Goal: Register for event/course

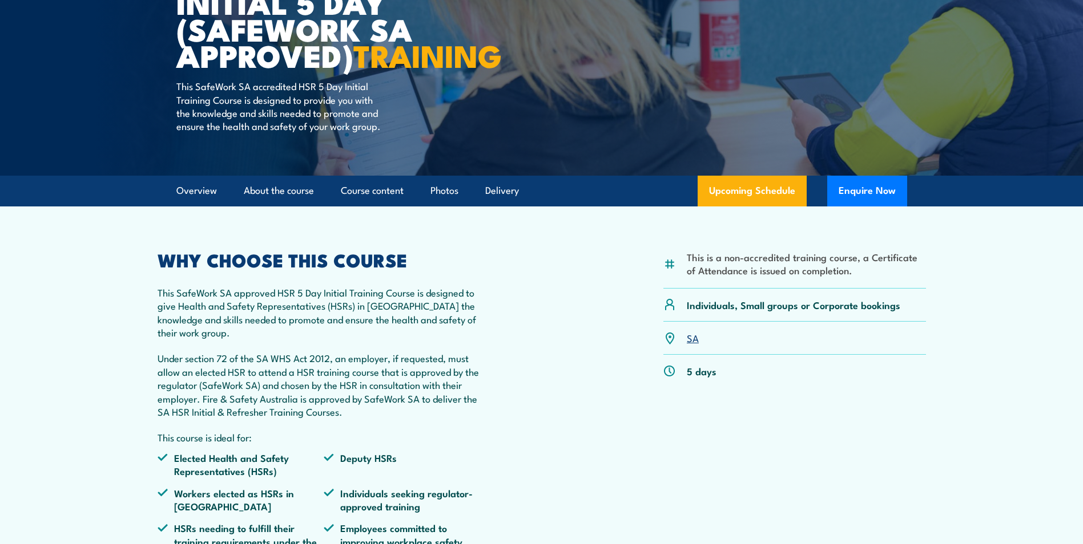
scroll to position [285, 0]
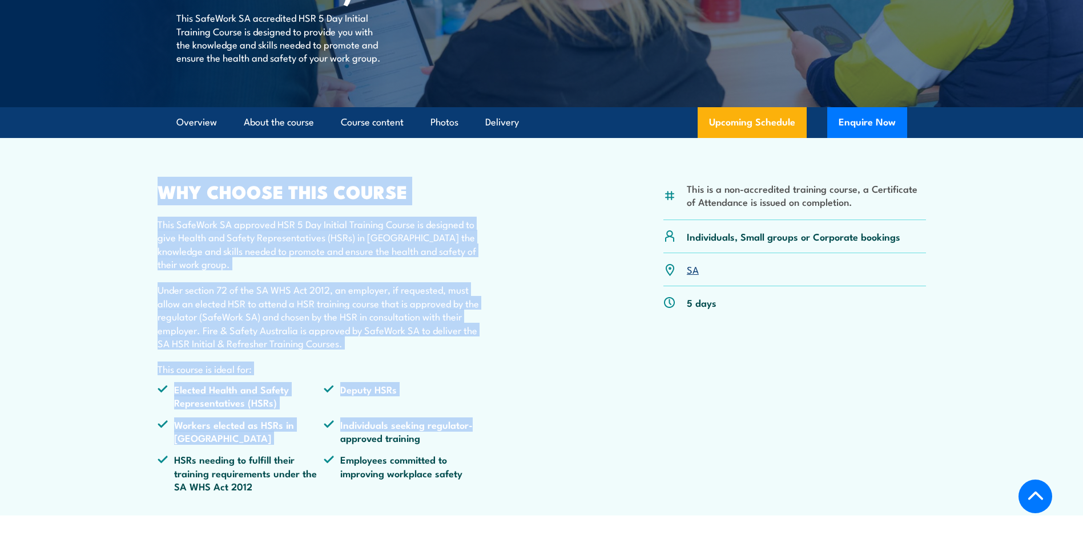
drag, startPoint x: 157, startPoint y: 217, endPoint x: 503, endPoint y: 449, distance: 416.7
click at [503, 449] on div "This is a non-accredited training course, a Certificate of Attendance is issued…" at bounding box center [541, 342] width 768 height 319
drag, startPoint x: 503, startPoint y: 449, endPoint x: 454, endPoint y: 386, distance: 79.7
click at [455, 387] on div "WHY CHOOSE THIS COURSE This SafeWork SA approved HSR 5 Day Initial Training Cou…" at bounding box center [323, 342] width 333 height 319
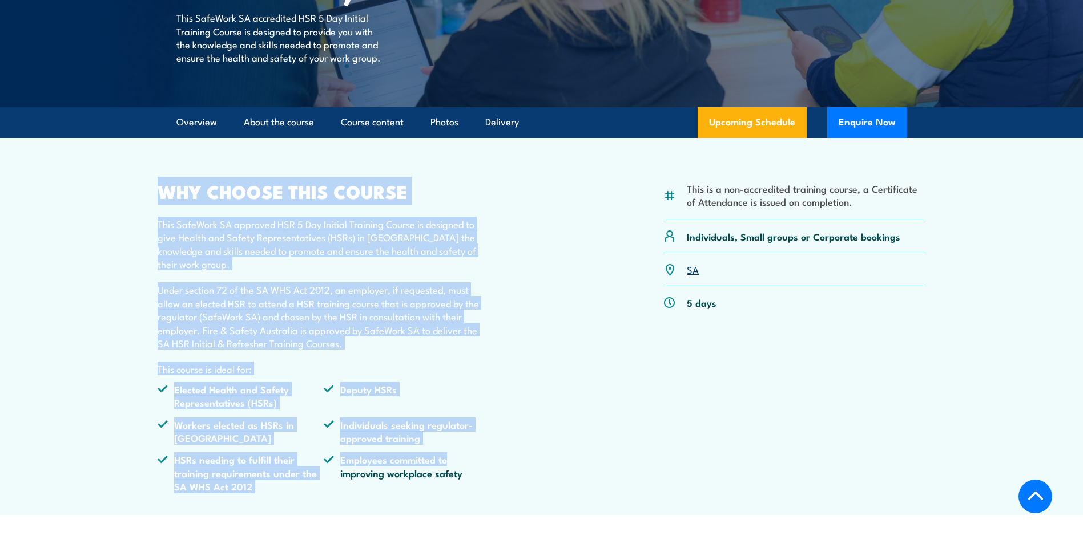
drag, startPoint x: 159, startPoint y: 220, endPoint x: 476, endPoint y: 479, distance: 408.8
click at [476, 479] on div "WHY CHOOSE THIS COURSE This SafeWork SA approved HSR 5 Day Initial Training Cou…" at bounding box center [323, 342] width 333 height 319
click at [487, 236] on div "WHY CHOOSE THIS COURSE This SafeWork SA approved HSR 5 Day Initial Training Cou…" at bounding box center [323, 342] width 333 height 319
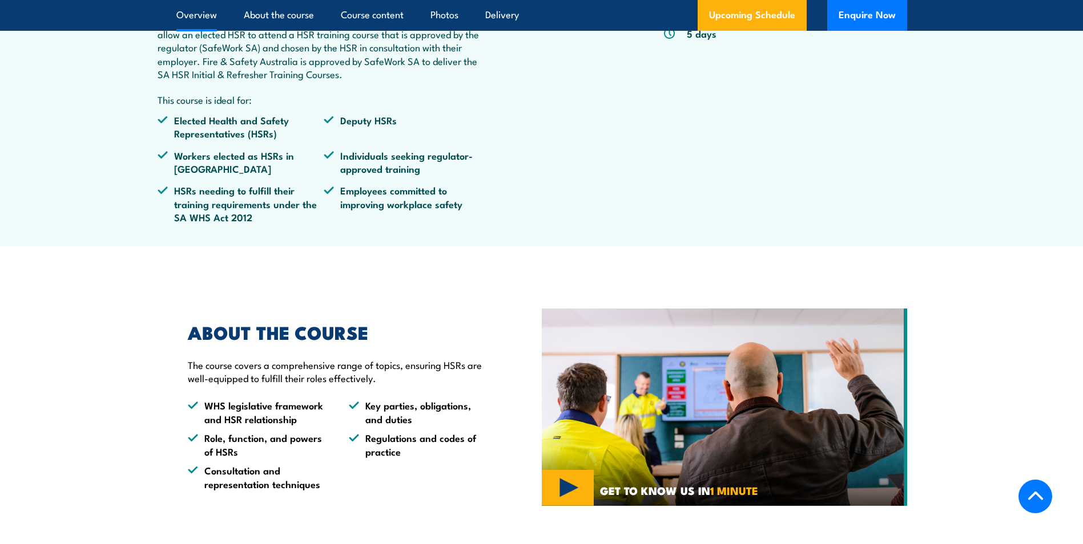
scroll to position [399, 0]
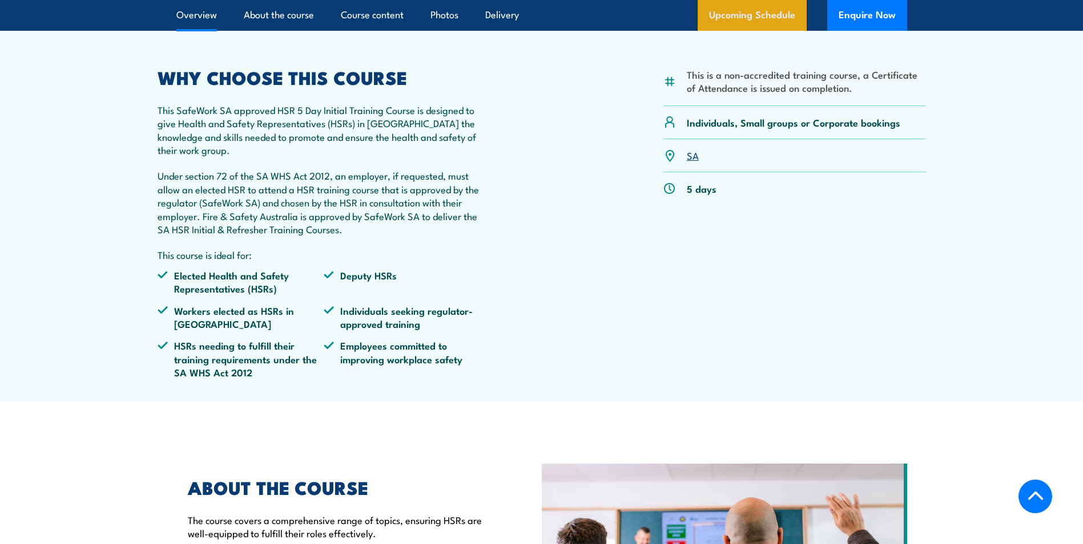
click at [749, 31] on link "Upcoming Schedule" at bounding box center [751, 15] width 109 height 31
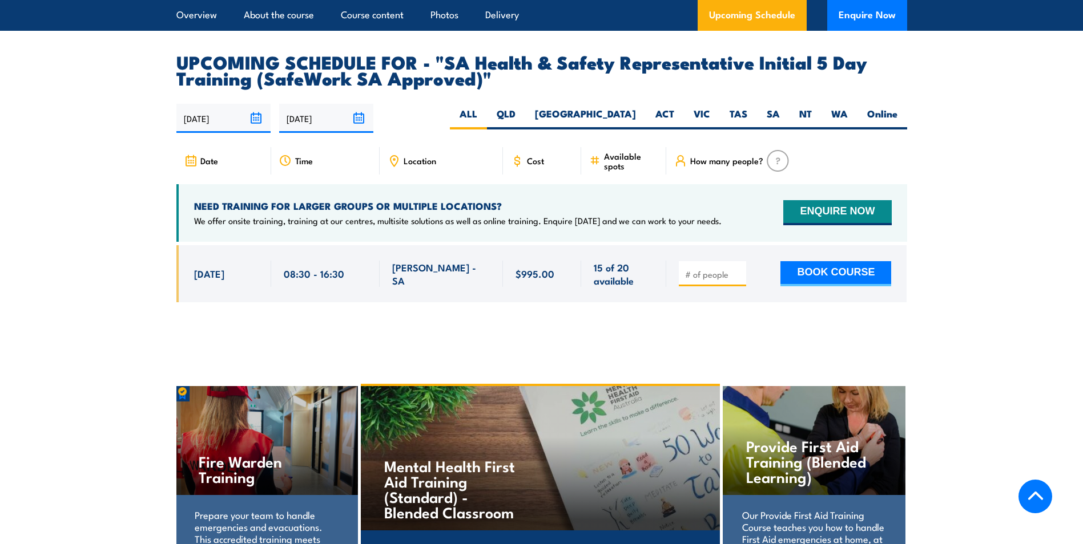
scroll to position [1956, 0]
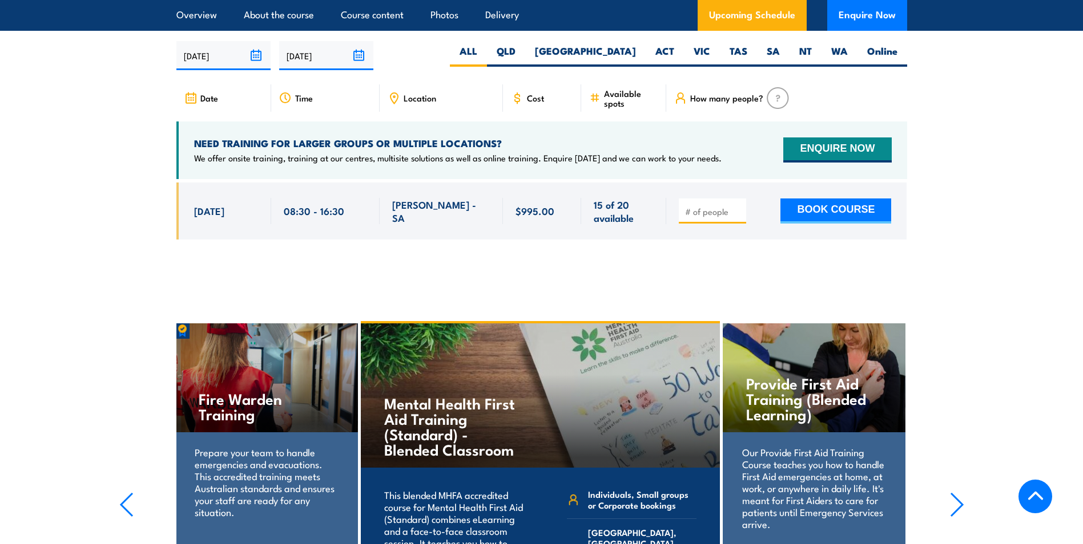
drag, startPoint x: 197, startPoint y: 221, endPoint x: 240, endPoint y: 235, distance: 44.9
click at [240, 235] on div "[DATE] 08:30 - 08:30" at bounding box center [223, 212] width 95 height 58
drag, startPoint x: 240, startPoint y: 235, endPoint x: 237, endPoint y: 249, distance: 14.0
click at [237, 240] on div "[DATE] 08:30 - 08:30" at bounding box center [223, 212] width 95 height 58
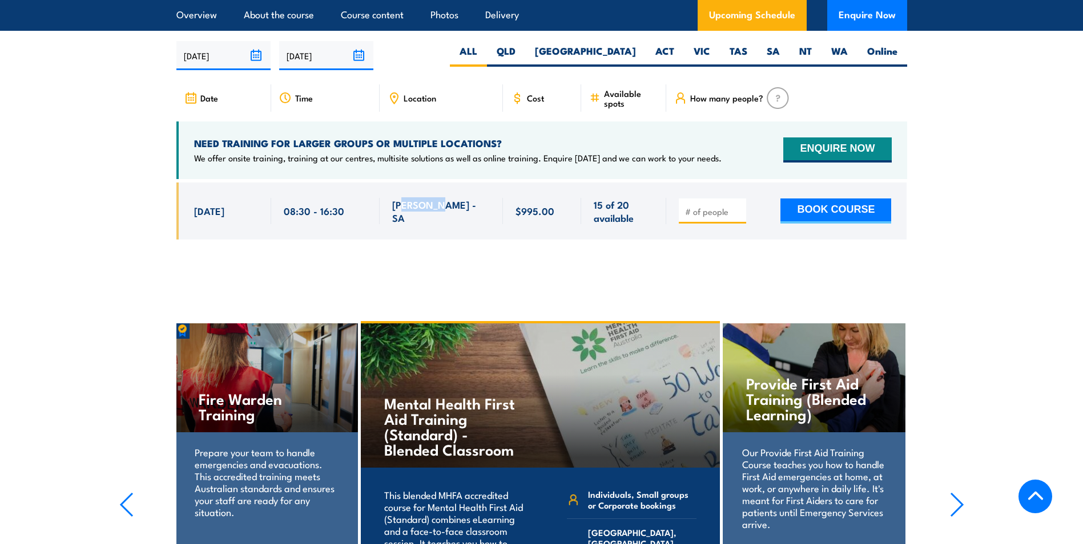
drag, startPoint x: 403, startPoint y: 222, endPoint x: 439, endPoint y: 229, distance: 36.6
click at [439, 225] on div "[PERSON_NAME] - SA" at bounding box center [441, 211] width 98 height 27
drag, startPoint x: 439, startPoint y: 229, endPoint x: 433, endPoint y: 264, distance: 35.5
click at [433, 257] on div at bounding box center [541, 220] width 730 height 75
drag, startPoint x: 394, startPoint y: 221, endPoint x: 466, endPoint y: 229, distance: 71.8
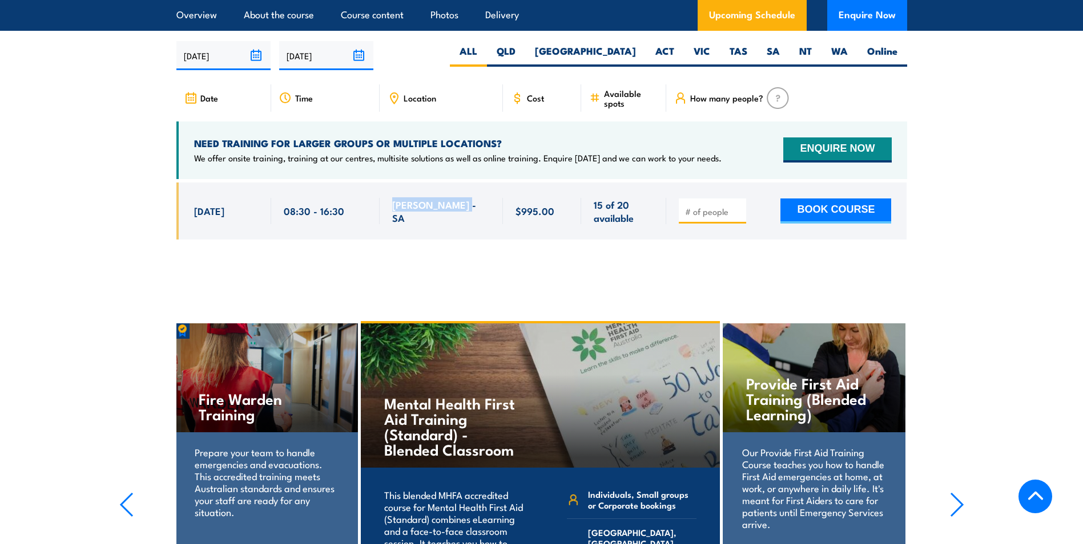
click at [466, 225] on div "[PERSON_NAME] - SA" at bounding box center [441, 211] width 98 height 27
drag, startPoint x: 466, startPoint y: 229, endPoint x: 454, endPoint y: 274, distance: 45.9
drag, startPoint x: 515, startPoint y: 224, endPoint x: 567, endPoint y: 229, distance: 51.6
click at [567, 225] on div "$995.00" at bounding box center [542, 211] width 54 height 27
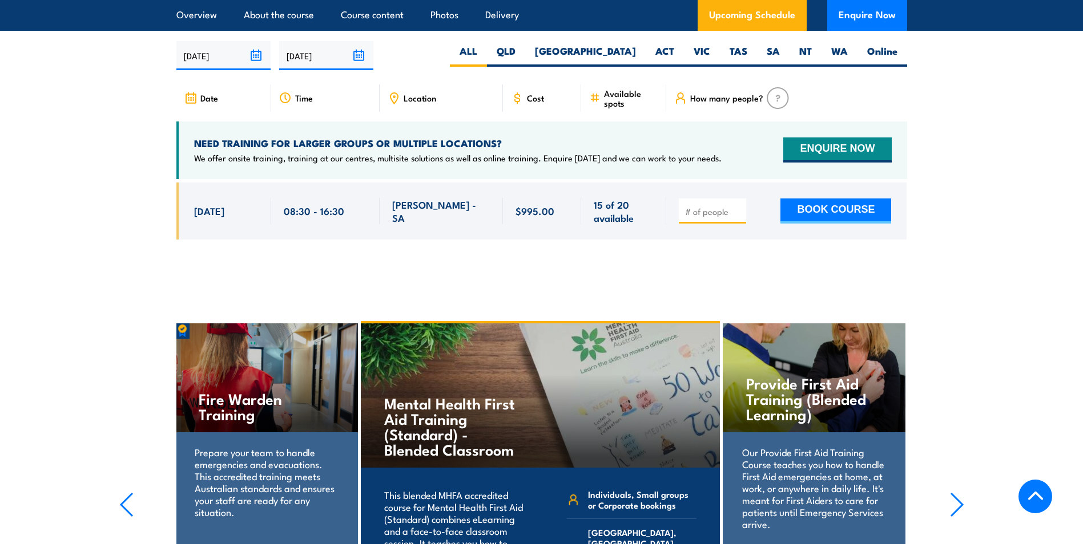
drag, startPoint x: 567, startPoint y: 229, endPoint x: 517, endPoint y: 257, distance: 57.0
click at [517, 257] on div at bounding box center [541, 220] width 730 height 75
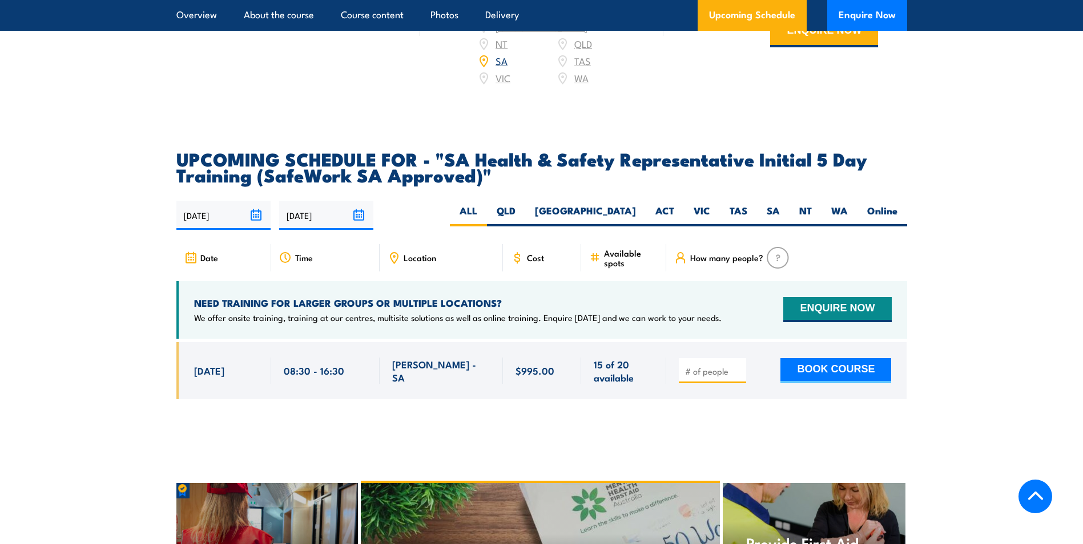
scroll to position [1815, 0]
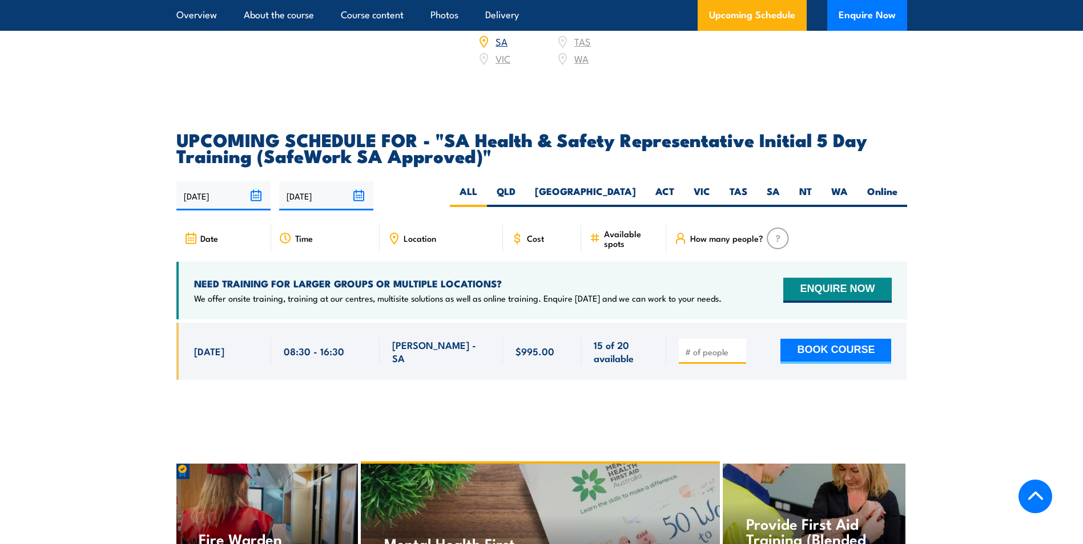
click at [982, 265] on section "UPCOMING SCHEDULE FOR - "SA Health & Safety Representative Initial 5 Day Traini…" at bounding box center [541, 264] width 1083 height 266
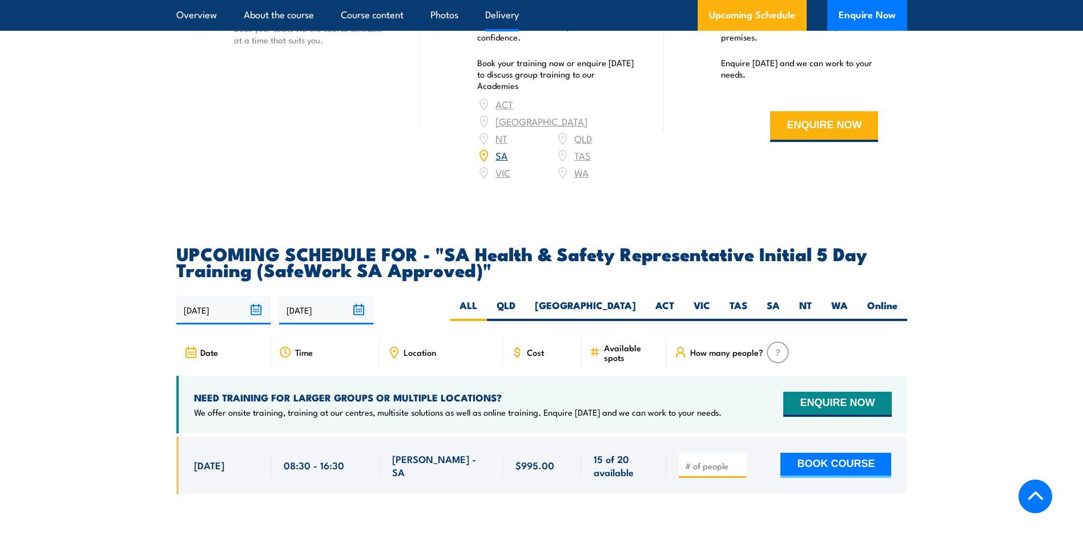
scroll to position [1872, 0]
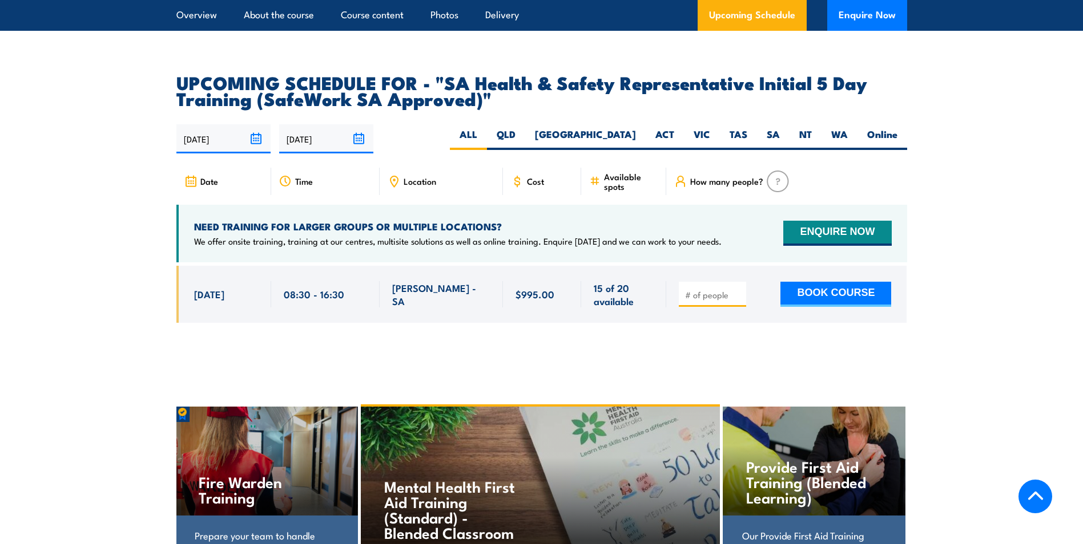
click at [164, 97] on section "UPCOMING SCHEDULE FOR - "SA Health & Safety Representative Initial 5 Day Traini…" at bounding box center [541, 207] width 1083 height 266
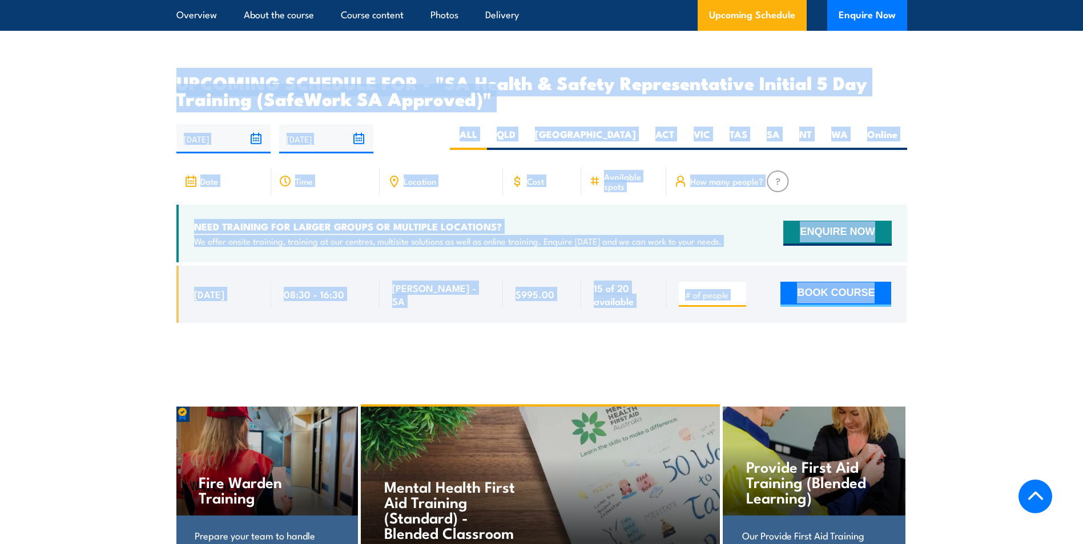
drag, startPoint x: 176, startPoint y: 91, endPoint x: 950, endPoint y: 299, distance: 801.3
click at [950, 299] on section "UPCOMING SCHEDULE FOR - "SA Health & Safety Representative Initial 5 Day Traini…" at bounding box center [541, 207] width 1083 height 266
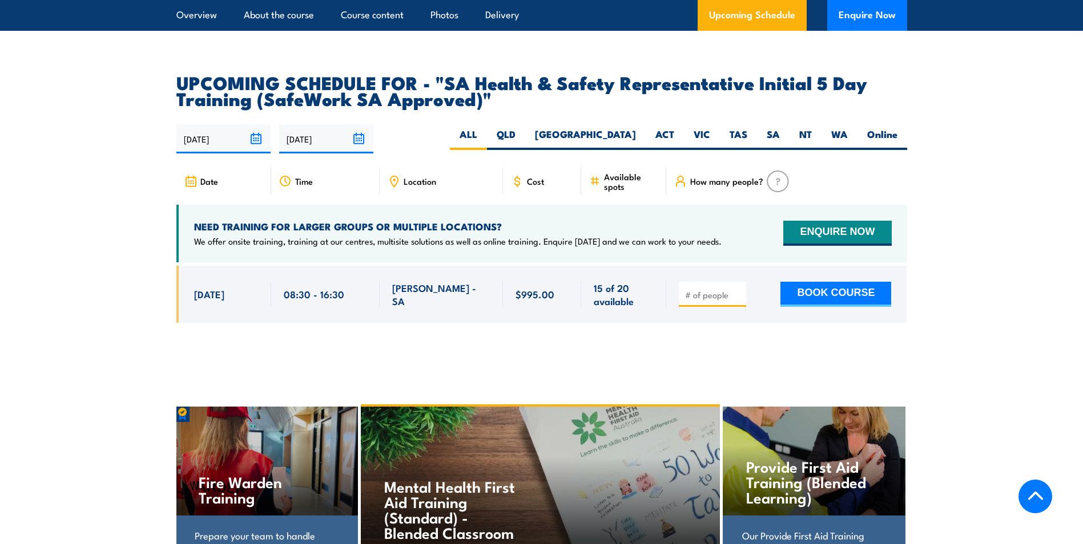
drag, startPoint x: 950, startPoint y: 299, endPoint x: 955, endPoint y: 353, distance: 54.4
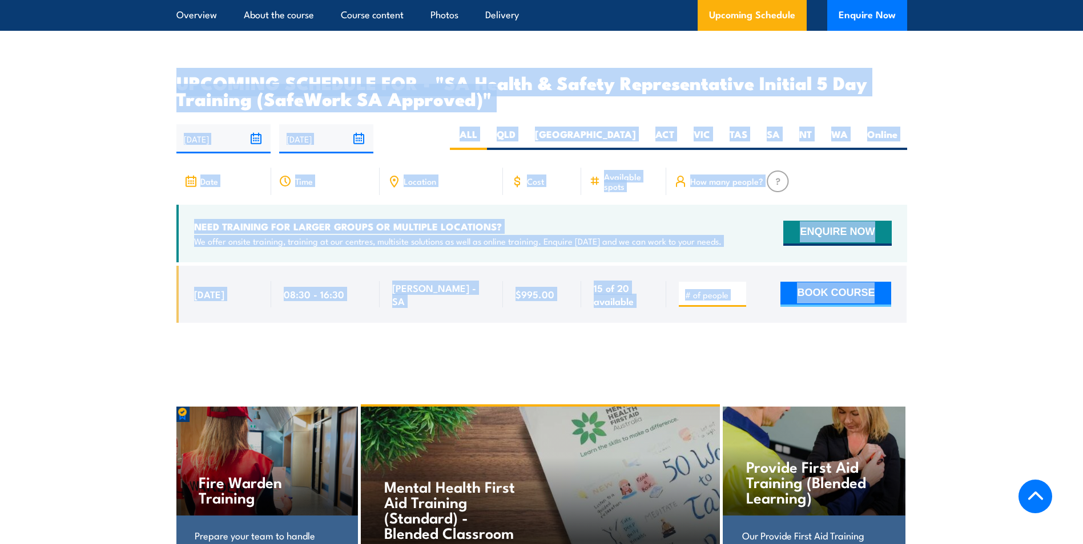
drag, startPoint x: 963, startPoint y: 340, endPoint x: 148, endPoint y: 92, distance: 851.8
click at [148, 92] on section "UPCOMING SCHEDULE FOR - "SA Health & Safety Representative Initial 5 Day Traini…" at bounding box center [541, 207] width 1083 height 266
drag, startPoint x: 148, startPoint y: 92, endPoint x: 126, endPoint y: 107, distance: 26.3
click at [126, 107] on section "UPCOMING SCHEDULE FOR - "SA Health & Safety Representative Initial 5 Day Traini…" at bounding box center [541, 207] width 1083 height 266
click at [144, 120] on section "UPCOMING SCHEDULE FOR - "SA Health & Safety Representative Initial 5 Day Traini…" at bounding box center [541, 207] width 1083 height 266
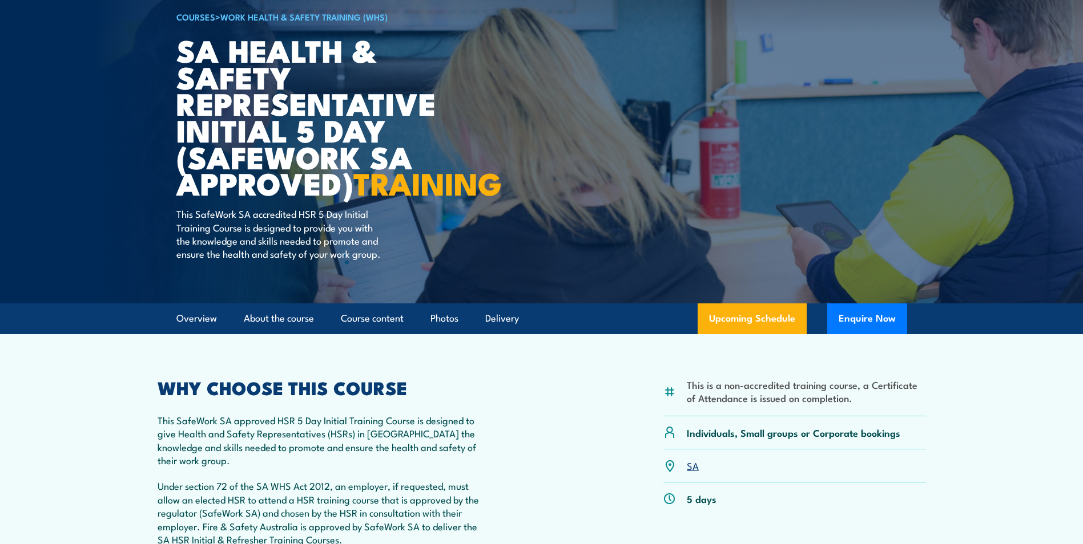
scroll to position [114, 0]
